Goal: Task Accomplishment & Management: Manage account settings

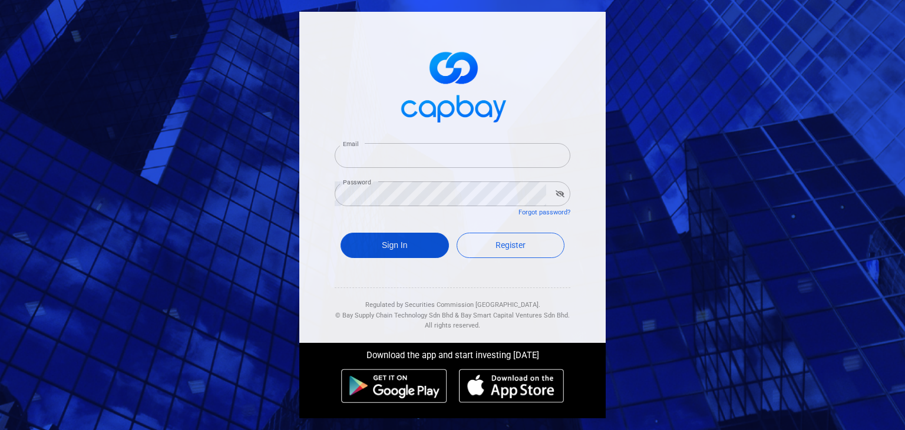
type input "[EMAIL_ADDRESS][DOMAIN_NAME]"
click at [389, 250] on button "Sign In" at bounding box center [395, 245] width 108 height 25
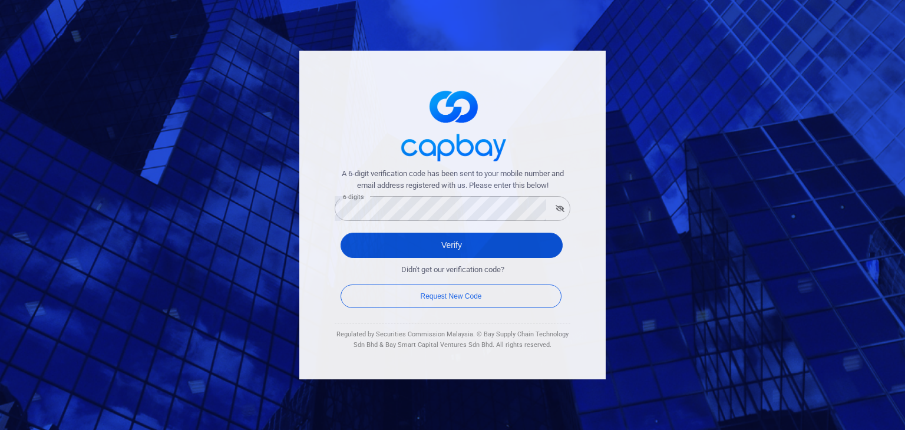
click at [370, 241] on button "Verify" at bounding box center [452, 245] width 222 height 25
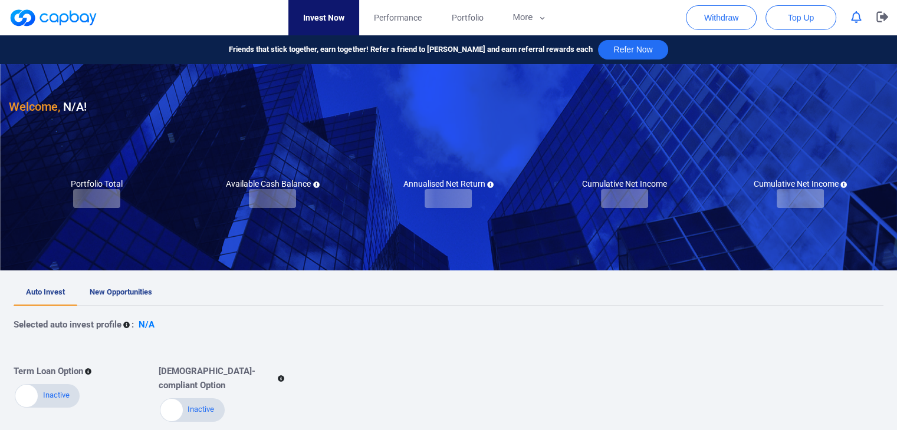
checkbox input "true"
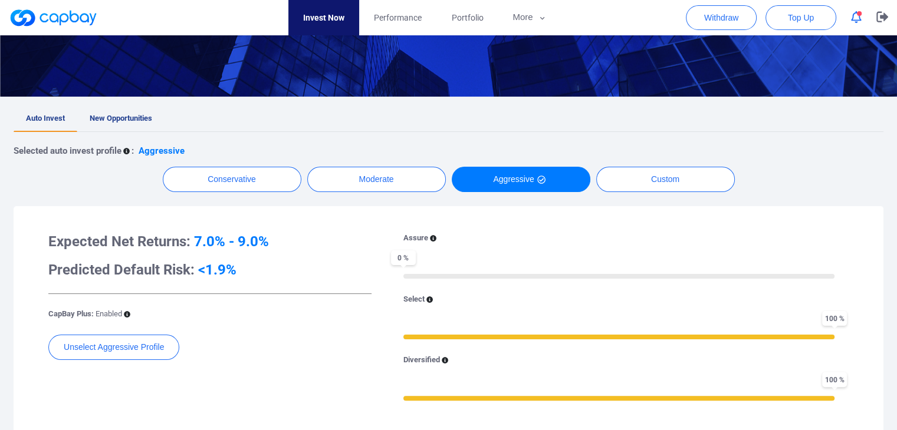
scroll to position [177, 0]
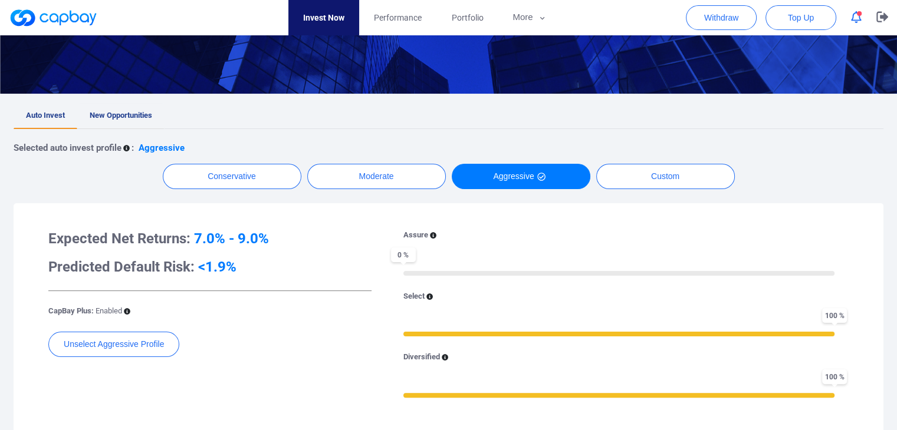
click at [144, 114] on span "New Opportunities" at bounding box center [121, 115] width 62 height 9
